Goal: Information Seeking & Learning: Understand process/instructions

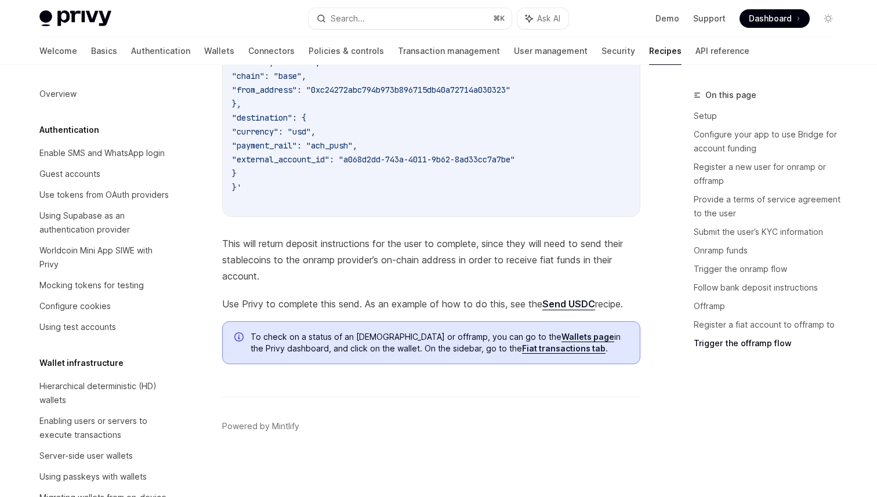
scroll to position [3979, 0]
click at [561, 310] on link "Send USDC" at bounding box center [568, 304] width 53 height 12
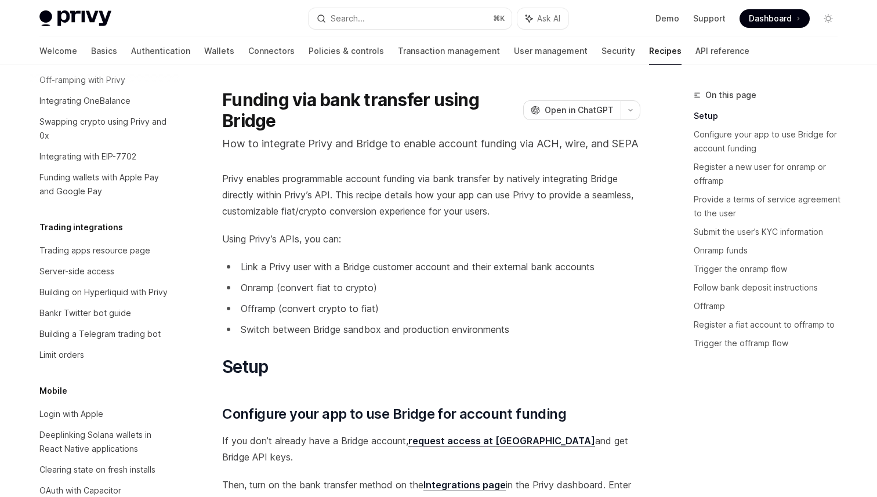
scroll to position [1618, 0]
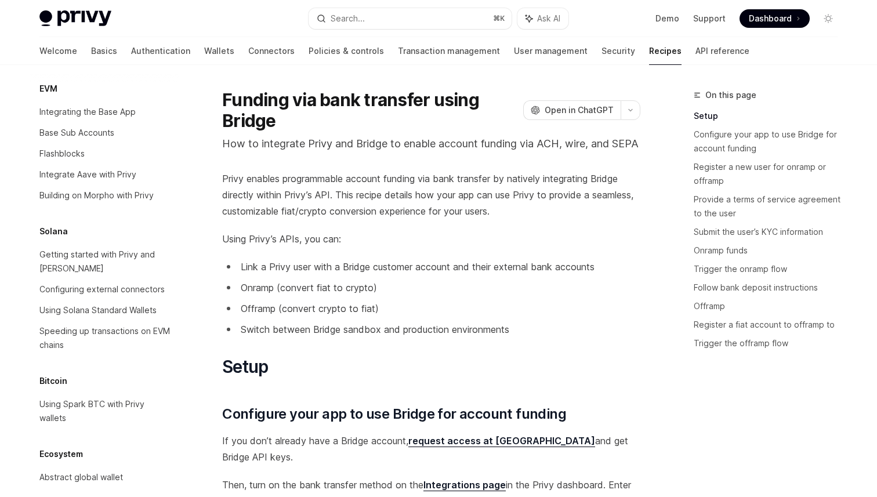
click at [649, 57] on link "Recipes" at bounding box center [665, 51] width 32 height 28
type textarea "*"
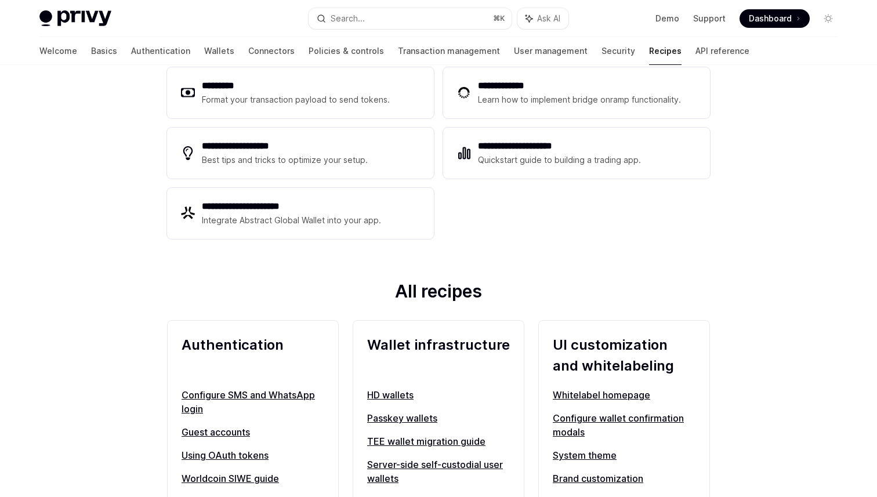
scroll to position [255, 0]
